Goal: Browse casually: Explore the website without a specific task or goal

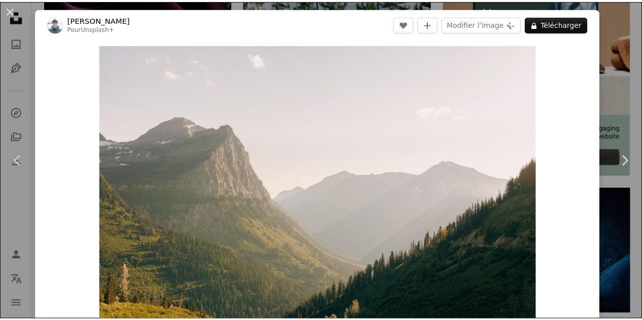
scroll to position [0, 152]
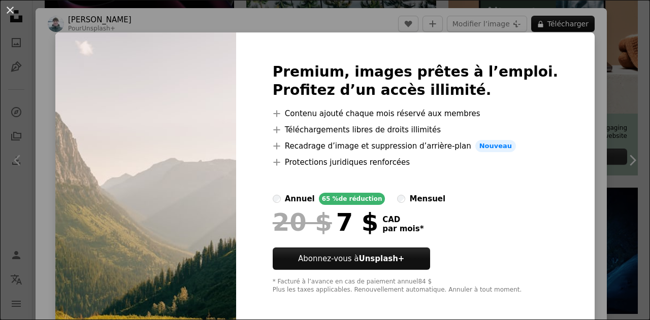
drag, startPoint x: 618, startPoint y: 93, endPoint x: 618, endPoint y: 47, distance: 46.7
click at [618, 47] on div "An X shape Premium, images prêtes à l’emploi. Profitez d’un accès illimité. A p…" at bounding box center [325, 160] width 650 height 320
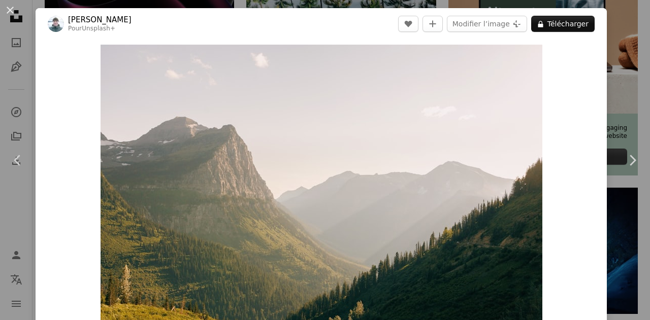
click at [606, 52] on div "An X shape Chevron left Chevron right [PERSON_NAME] Pour Unsplash+ A heart A pl…" at bounding box center [325, 160] width 650 height 320
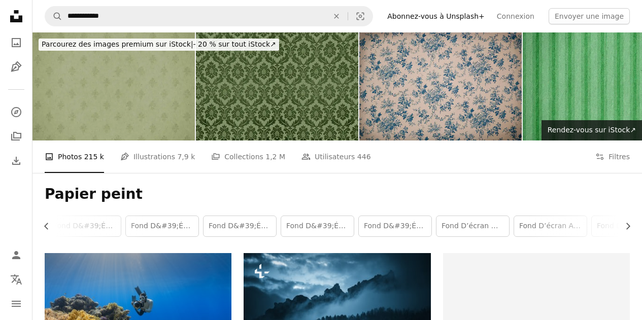
scroll to position [186, 0]
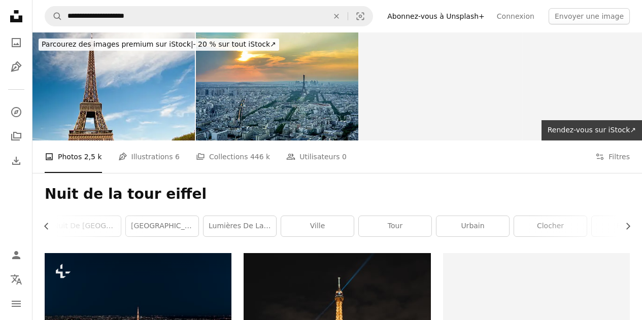
scroll to position [108, 0]
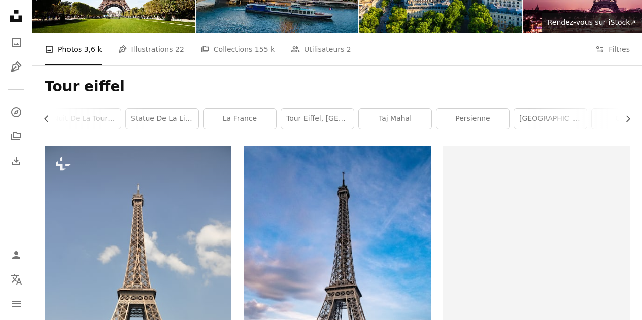
scroll to position [141, 0]
